Goal: Information Seeking & Learning: Learn about a topic

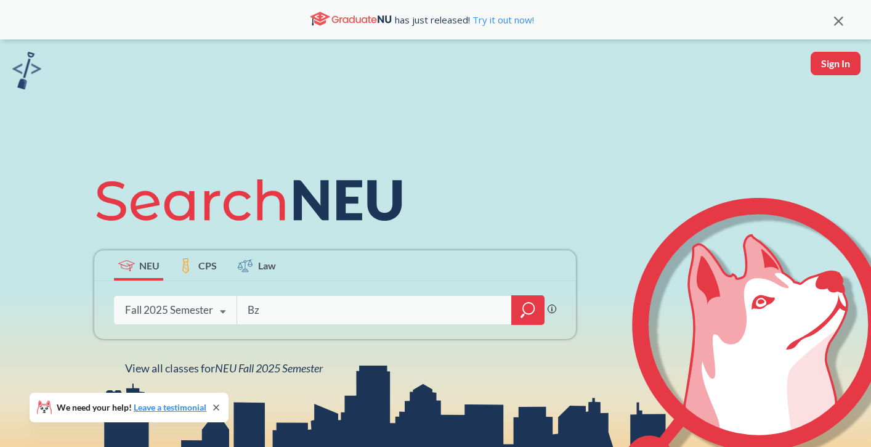
type input "B"
type input "BIOL"
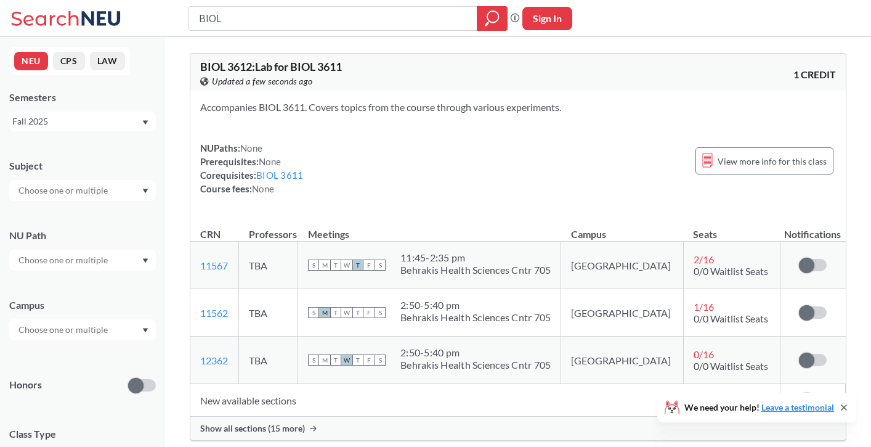
drag, startPoint x: 250, startPoint y: 22, endPoint x: 145, endPoint y: 22, distance: 104.1
click at [145, 22] on div "BIOL Phrase search guarantees the exact search appears in the results. Ex. If y…" at bounding box center [435, 18] width 871 height 37
type input "human organisms"
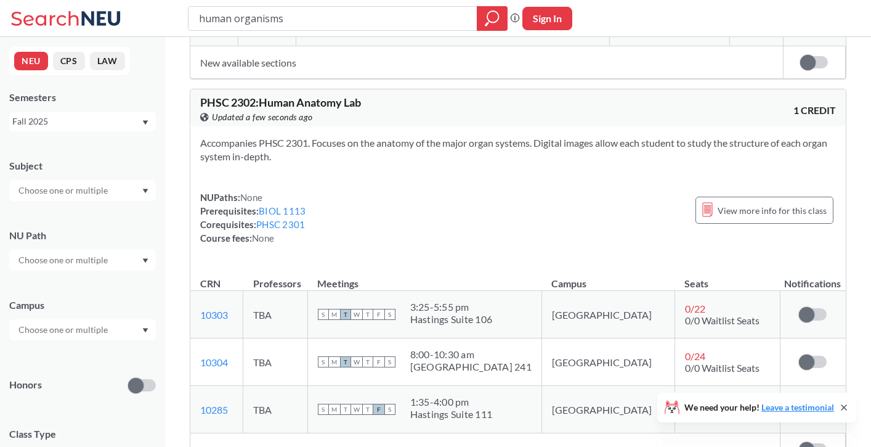
scroll to position [1515, 0]
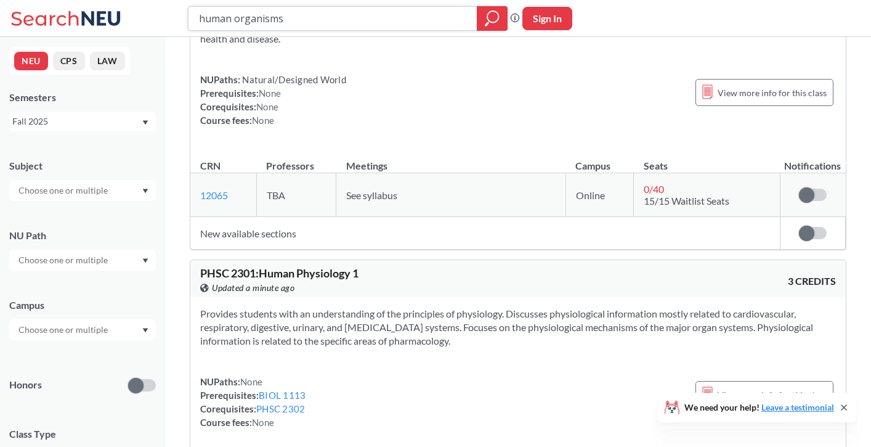
drag, startPoint x: 327, startPoint y: 19, endPoint x: 148, endPoint y: 19, distance: 178.7
click at [148, 19] on div "human organisms Phrase search guarantees the exact search appears in the result…" at bounding box center [435, 18] width 871 height 37
type input "BIOL 1147"
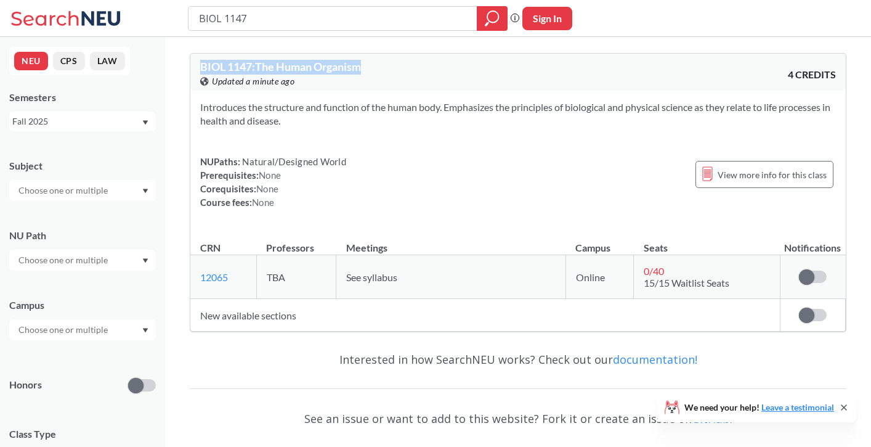
drag, startPoint x: 369, startPoint y: 68, endPoint x: 195, endPoint y: 69, distance: 174.4
click at [195, 69] on div "BIOL 1147 : The Human Organism View this course on Banner. Updated a minute ago…" at bounding box center [518, 72] width 656 height 37
